Goal: Task Accomplishment & Management: Complete application form

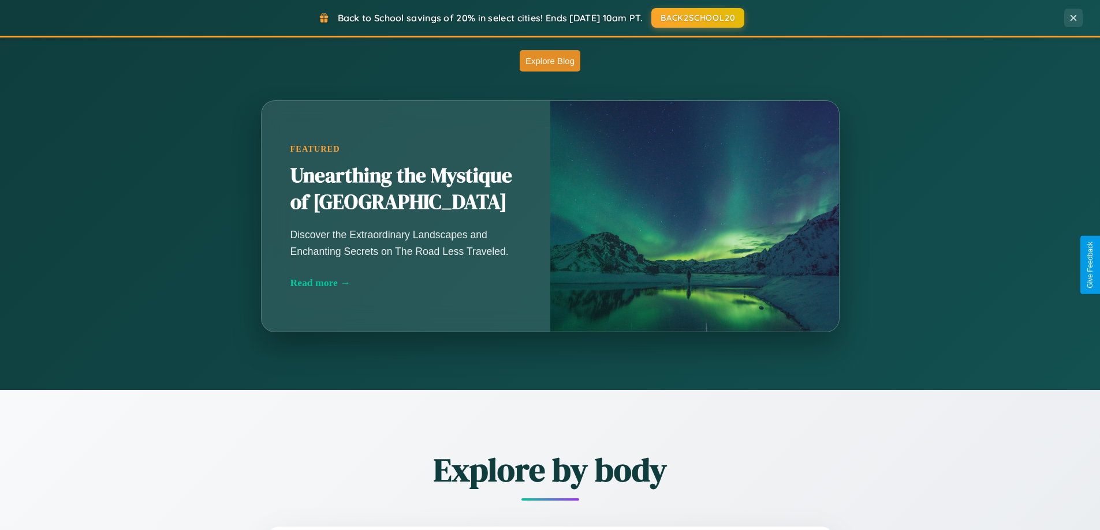
scroll to position [1017, 0]
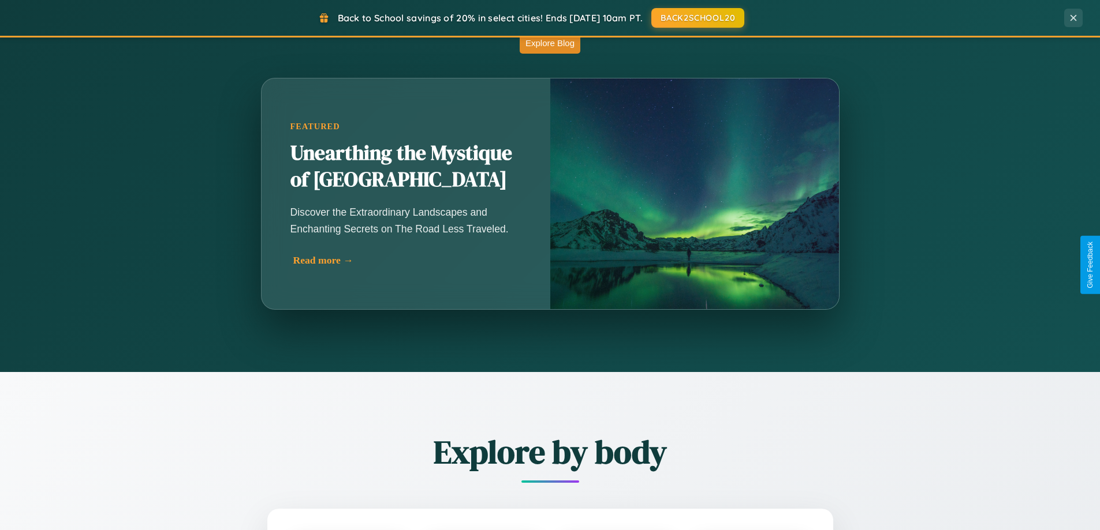
click at [407, 260] on div "Read more →" at bounding box center [408, 261] width 231 height 12
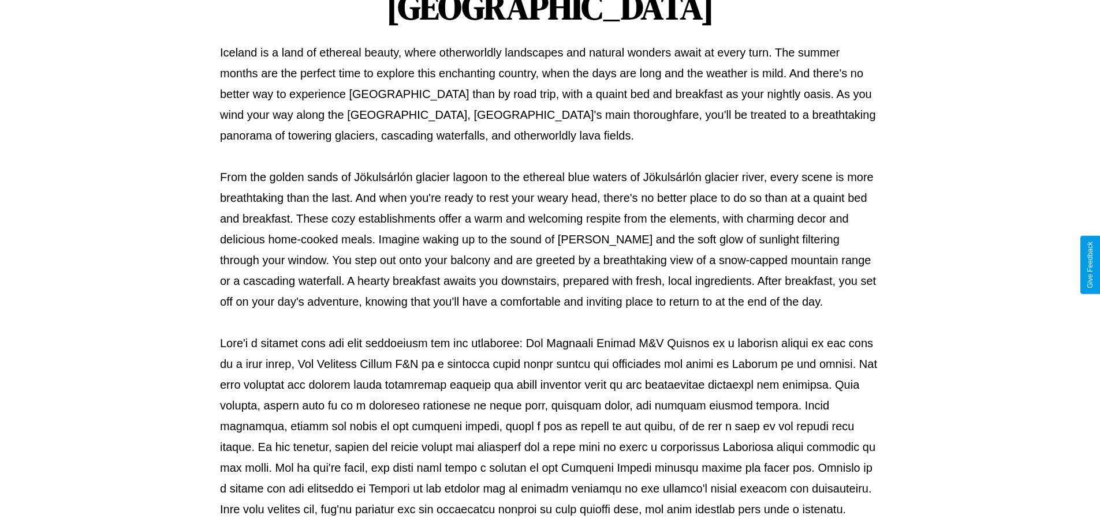
scroll to position [373, 0]
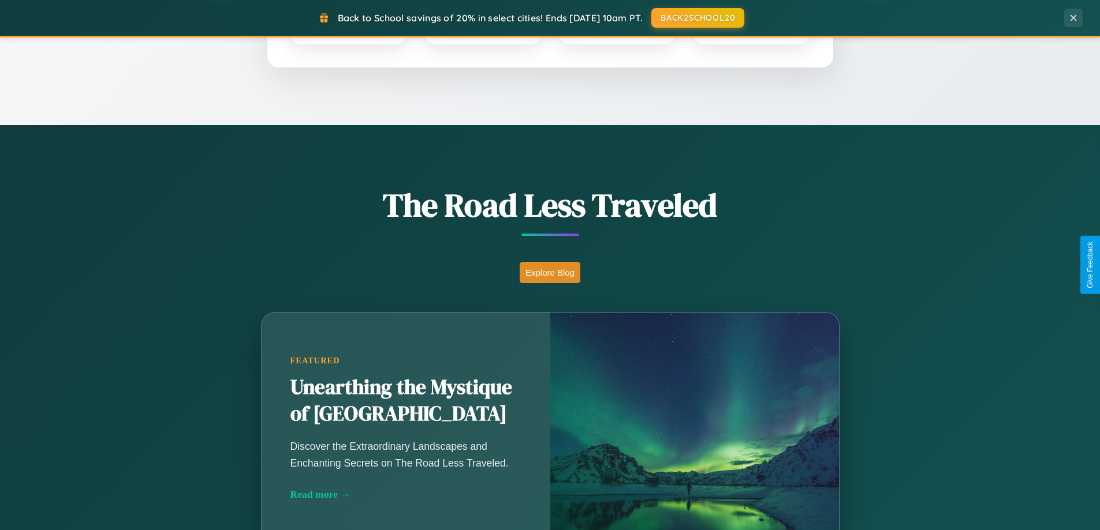
scroll to position [498, 0]
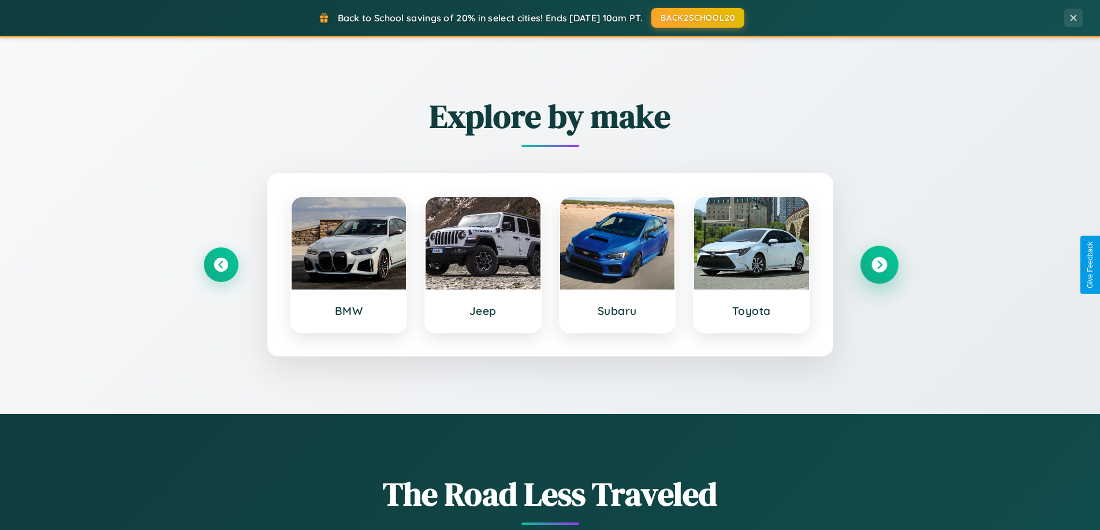
click at [879, 265] on icon at bounding box center [879, 265] width 16 height 16
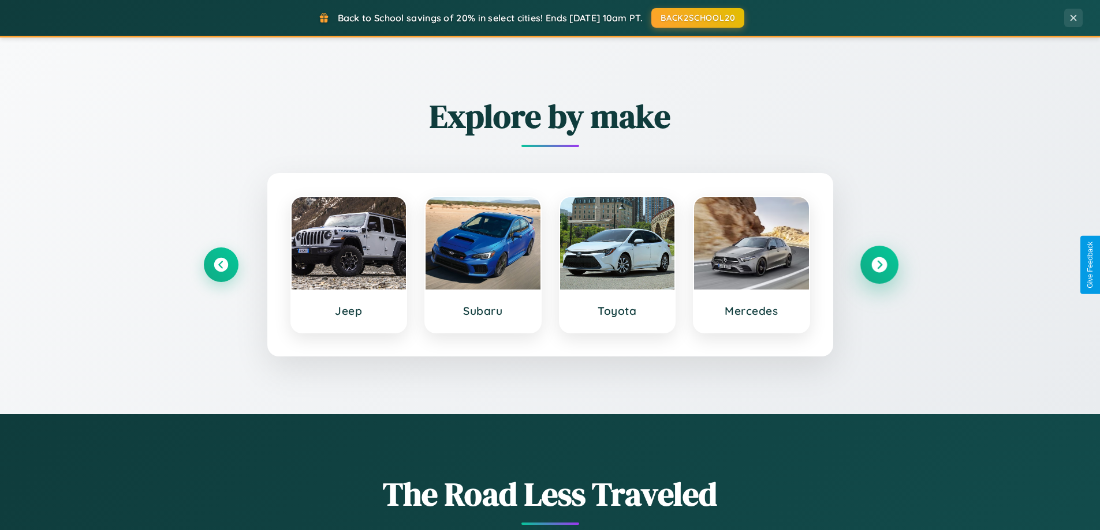
click at [879, 265] on icon at bounding box center [879, 265] width 16 height 16
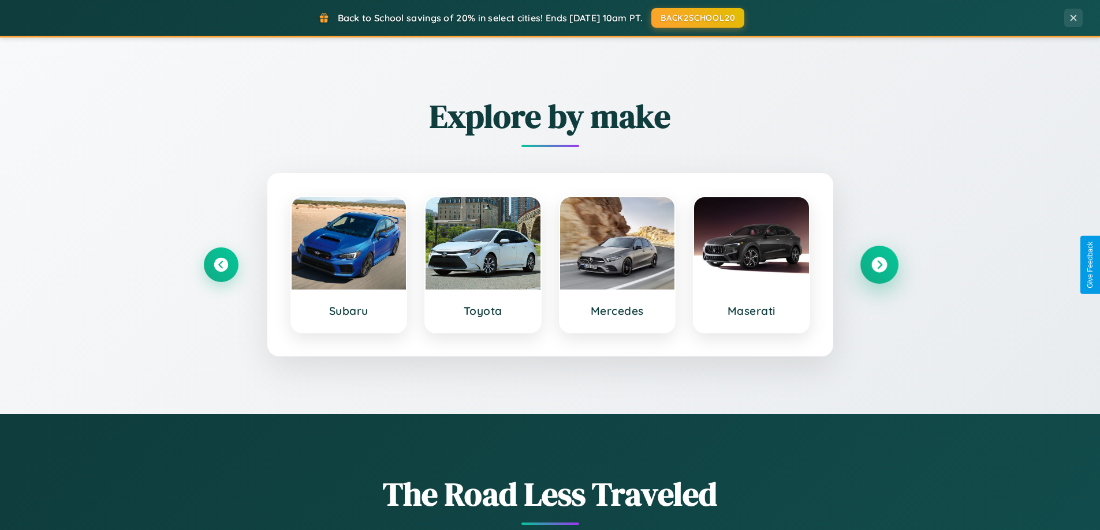
scroll to position [0, 0]
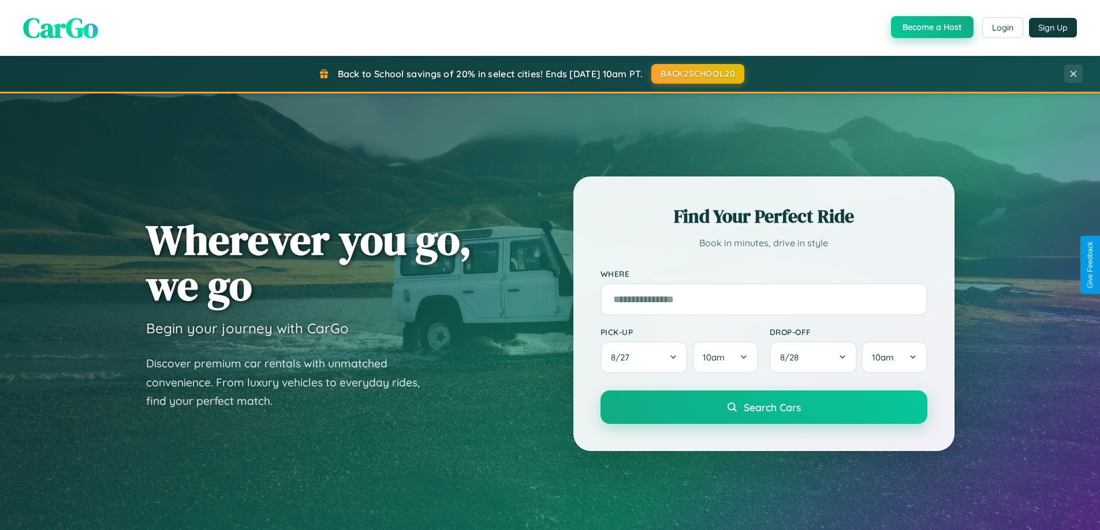
click at [931, 28] on button "Become a Host" at bounding box center [932, 27] width 83 height 22
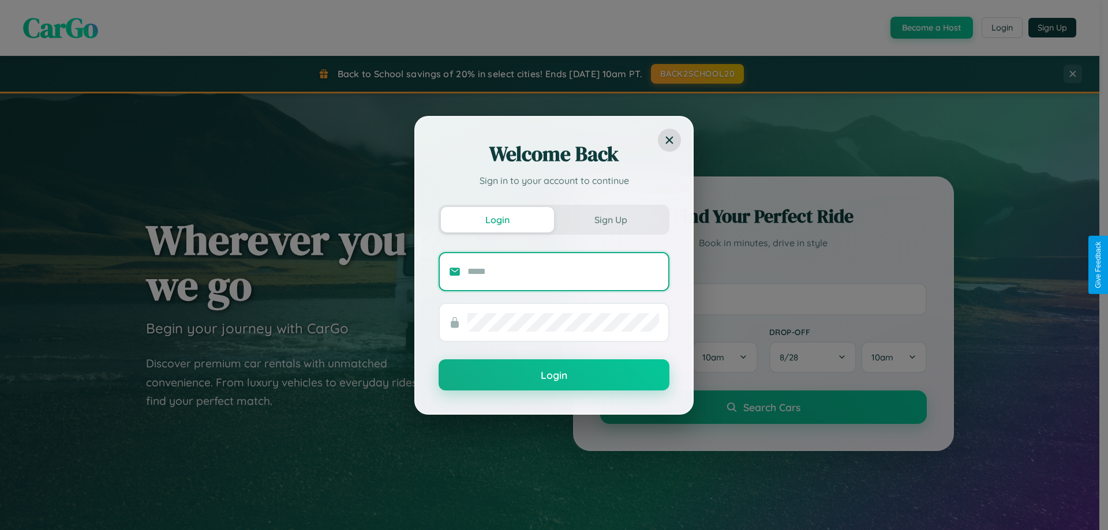
click at [563, 271] on input "text" at bounding box center [564, 272] width 192 height 18
type input "**********"
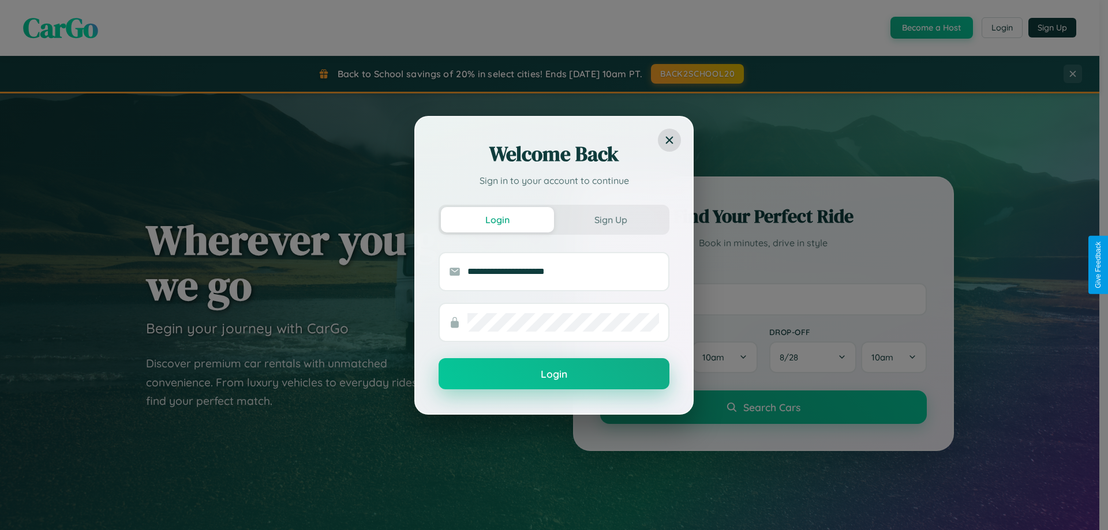
click at [554, 375] on button "Login" at bounding box center [554, 373] width 231 height 31
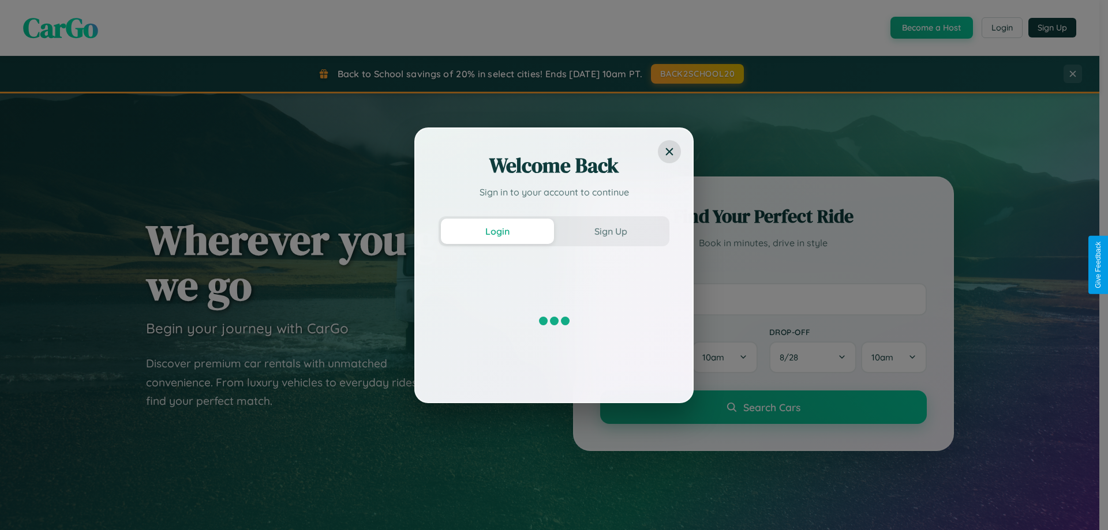
click at [931, 28] on div "Welcome Back Sign in to your account to continue Login Sign Up" at bounding box center [554, 265] width 1108 height 530
